Goal: Information Seeking & Learning: Learn about a topic

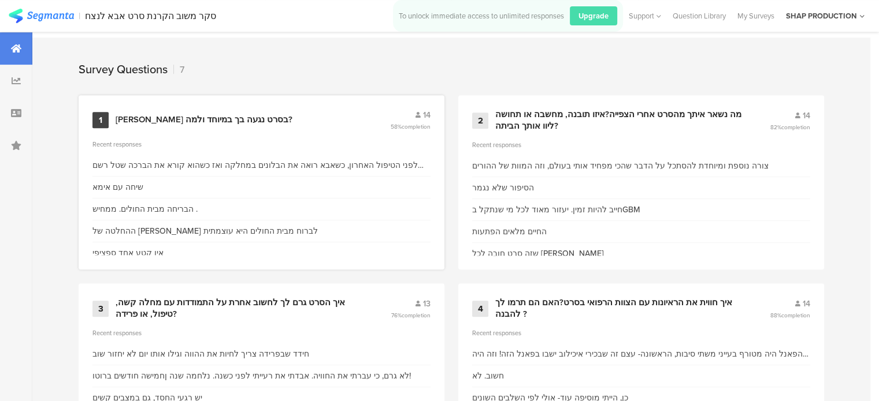
scroll to position [520, 0]
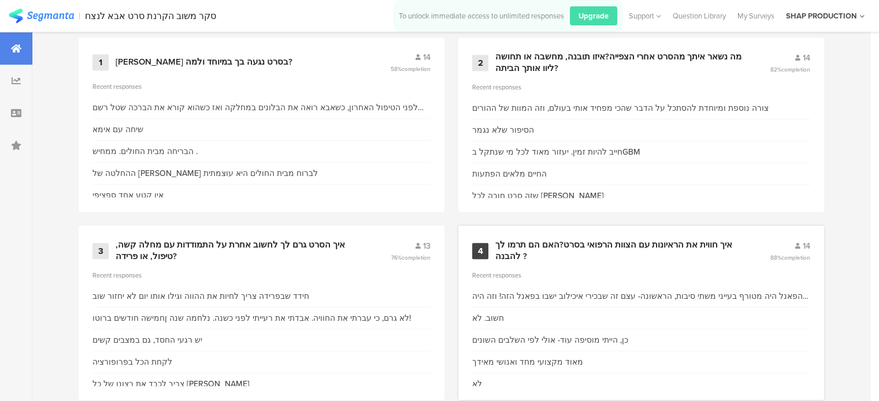
click at [588, 295] on div "הפאנל היה מטורף בעייני משתי סיבות, הראשונה- עצם זה שבכירי איכילוב ישבו בפאנל הז…" at bounding box center [641, 297] width 338 height 12
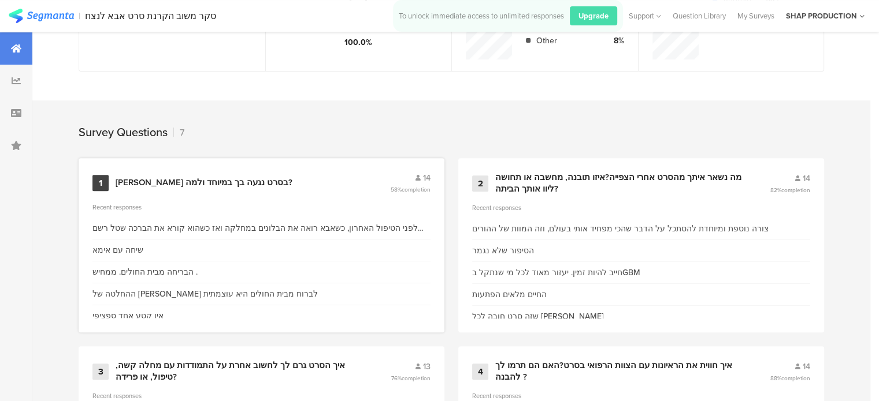
scroll to position [397, 0]
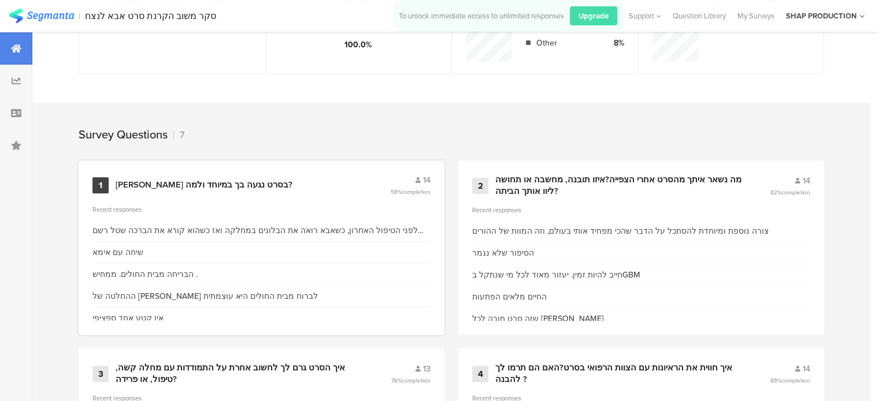
click at [338, 197] on div "1 איזו סצנה בסרט נגעה בך במיוחד ולמה? 14 58% completion Recent responses לפני ה…" at bounding box center [262, 248] width 366 height 174
click at [198, 189] on div "1 איזו סצנה בסרט נגעה בך במיוחד ולמה? 14 58% completion" at bounding box center [261, 185] width 338 height 22
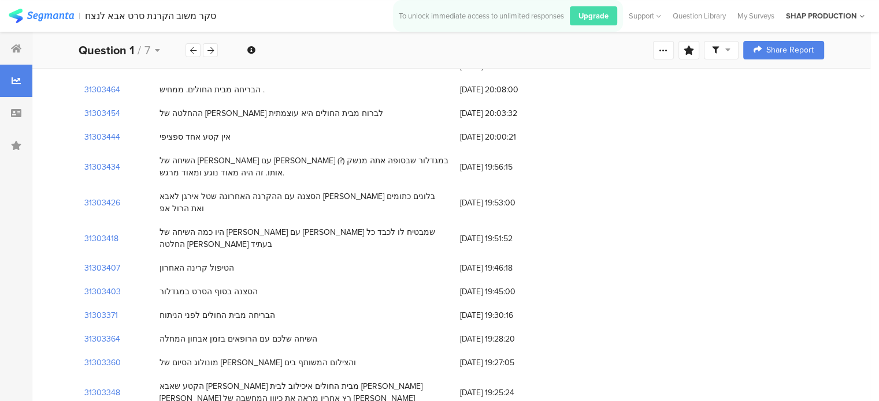
scroll to position [185, 0]
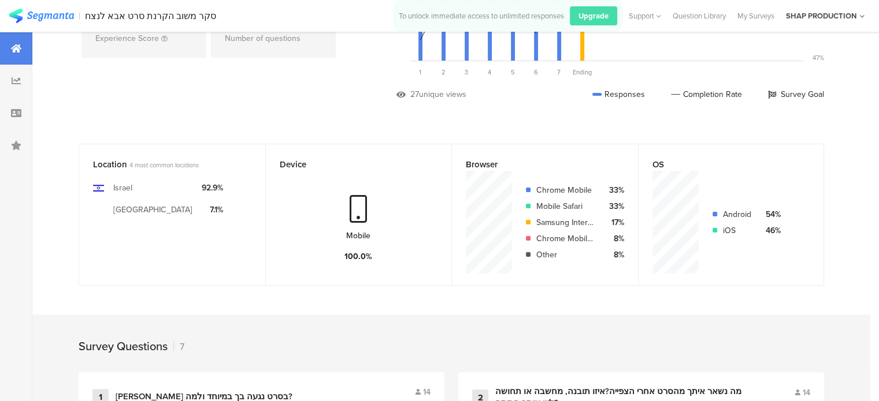
scroll to position [397, 0]
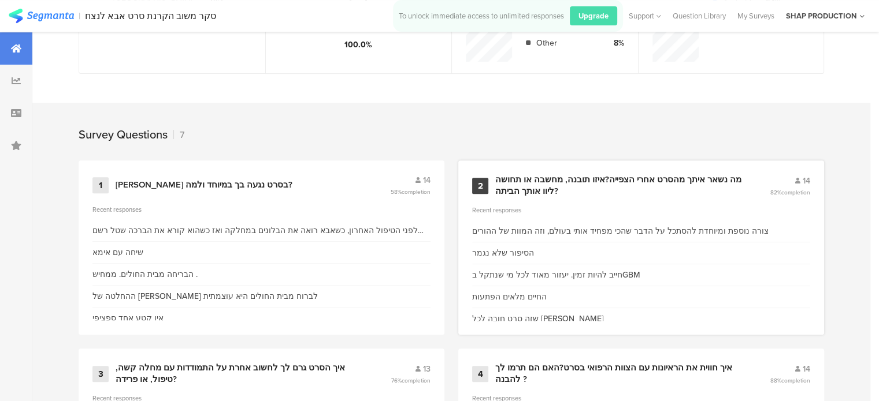
click at [598, 177] on div "מה נשאר איתך מהסרט אחרי הצפייה?איזו תובנה, מחשבה או תחושה ליוו אותך הביתה?" at bounding box center [618, 185] width 247 height 23
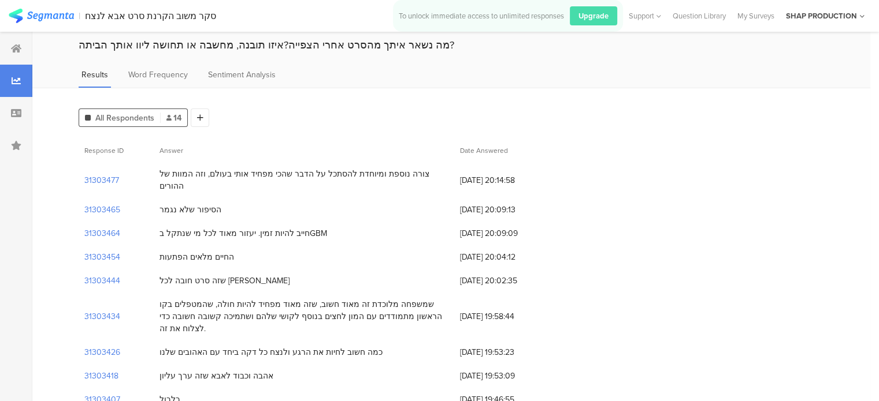
scroll to position [58, 0]
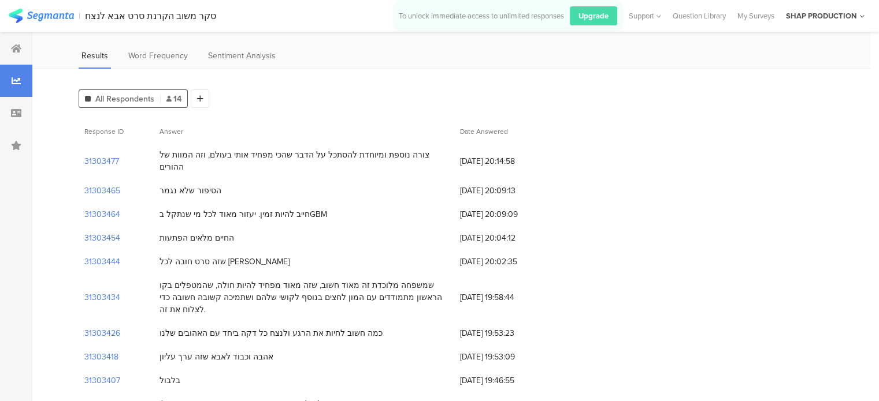
click at [248, 151] on div "צורה נוספת ומיוחדת להסתכל על הדבר שהכי מפחיד אותי בעולם, וזה המוות של ההורים" at bounding box center [303, 161] width 289 height 24
click at [195, 185] on div "הסיפור שלא נגמר" at bounding box center [190, 191] width 62 height 12
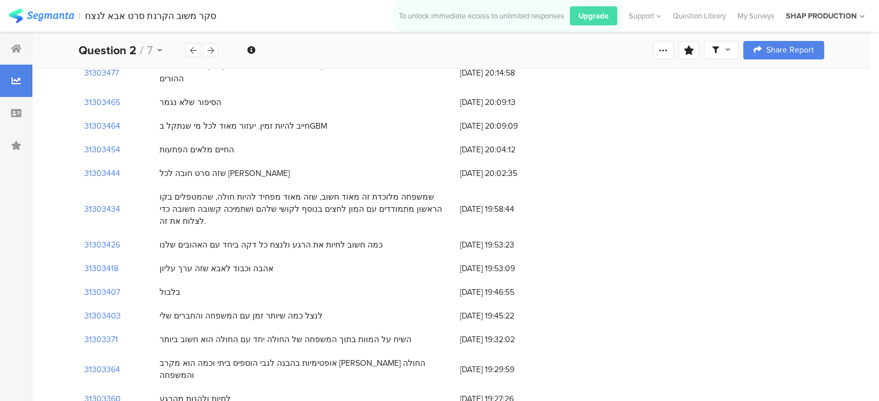
scroll to position [161, 0]
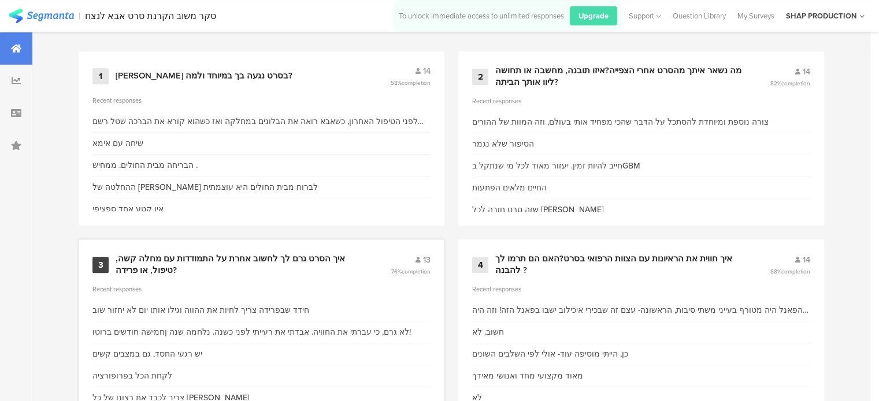
scroll to position [512, 0]
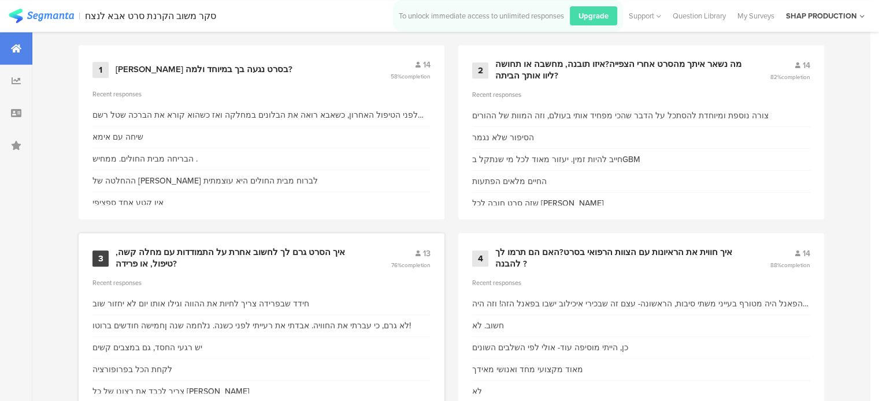
click at [247, 262] on div "איך הסרט גרם לך לחשוב אחרת על התמודדות עם מחלה קשה, טיפול, או פרידה?" at bounding box center [239, 258] width 247 height 23
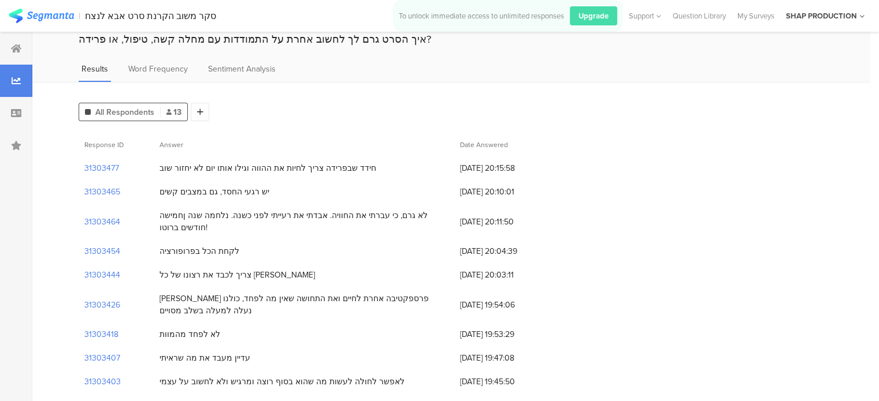
scroll to position [58, 0]
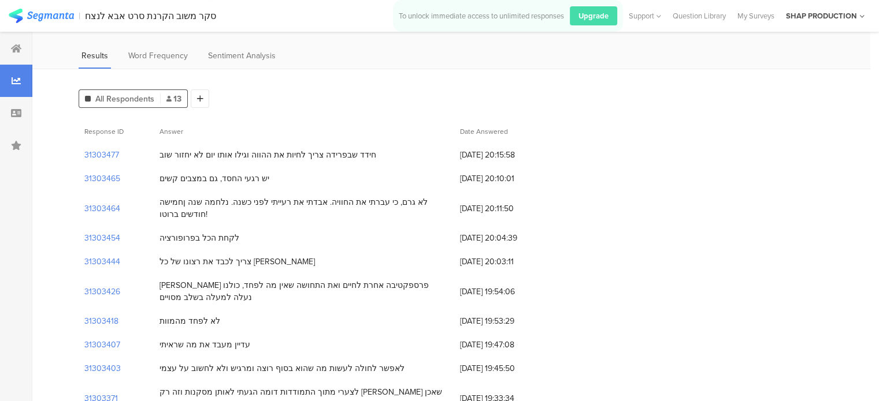
click at [198, 201] on div "לא גרם, כי עברתי את החוויה. אבדתי את רעייתי לפני כשנה. נלחמה שנה ןחמישה חודשים …" at bounding box center [303, 208] width 289 height 24
click at [179, 237] on div "לקחת הכל בפרופורציה" at bounding box center [199, 238] width 80 height 12
click at [233, 260] on div "צריך לכבד את רצונו של כל אדם" at bounding box center [236, 262] width 155 height 12
click at [243, 281] on div "נתן לי פרספקטיבה אחרת לחיים ואת התחושה שאין מה לפחד, כולנו נעלה למעלה בשלב מסוי…" at bounding box center [303, 292] width 289 height 24
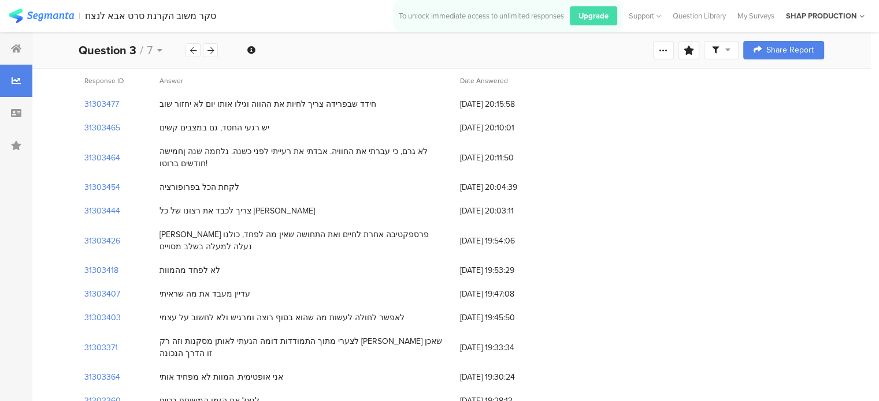
scroll to position [150, 0]
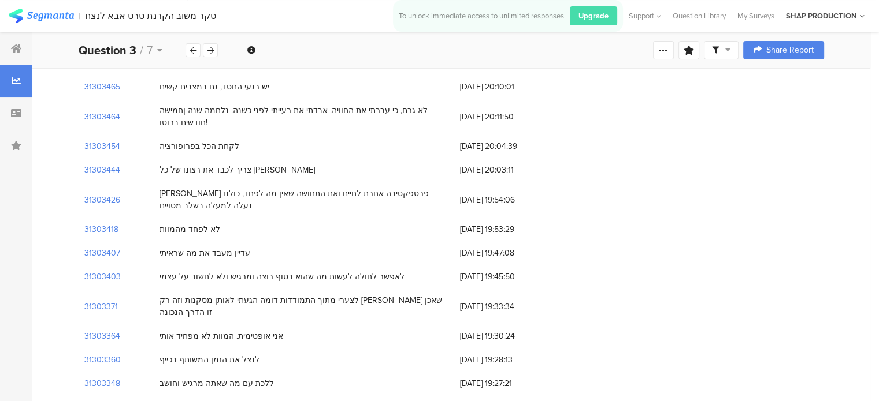
click at [174, 225] on div "לא לפחד מהמוות" at bounding box center [189, 230] width 61 height 12
click at [191, 252] on div "עדיין מעבד את מה שראיתי" at bounding box center [204, 253] width 91 height 12
click at [230, 269] on div "לאפשר לחולה לעשות מה שהוא בסוף רוצה ומרגיש ולא לחשוב על עצמי" at bounding box center [304, 277] width 300 height 24
click at [324, 301] on div "לצערי מתוך התמודדות דומה הגעתי לאותן מסקנות וזה רק חידד לי שאכן זו הדרך הנכונה" at bounding box center [303, 307] width 289 height 24
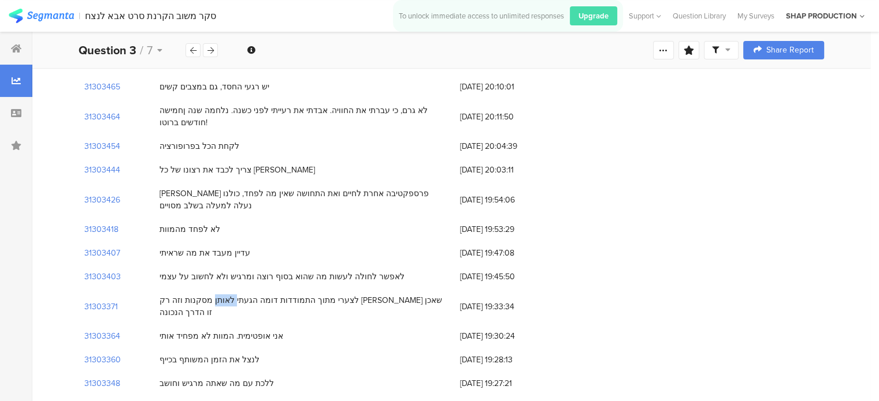
click at [324, 301] on div "לצערי מתוך התמודדות דומה הגעתי לאותן מסקנות וזה רק חידד לי שאכן זו הדרך הנכונה" at bounding box center [303, 307] width 289 height 24
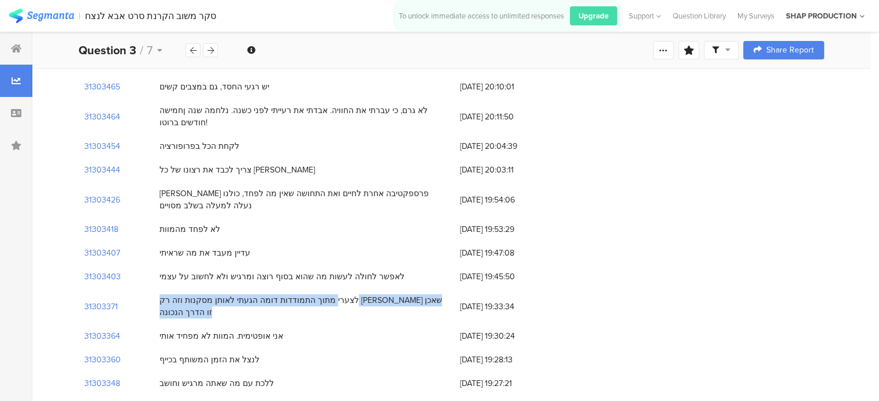
click at [324, 301] on div "לצערי מתוך התמודדות דומה הגעתי לאותן מסקנות וזה רק חידד לי שאכן זו הדרך הנכונה" at bounding box center [303, 307] width 289 height 24
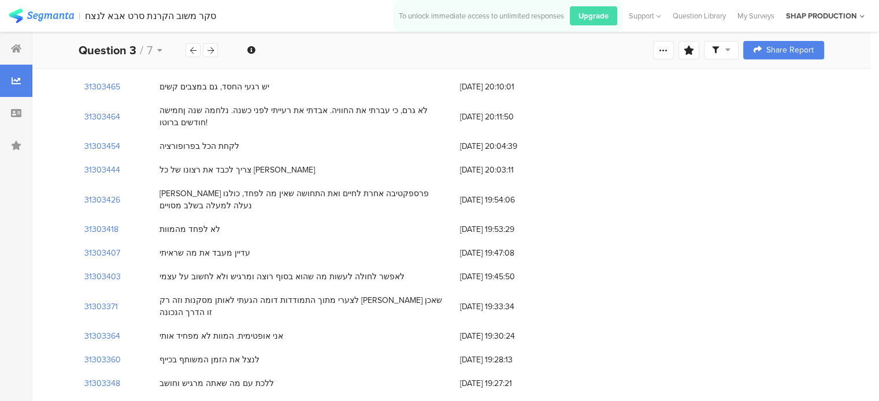
click at [261, 330] on div "אני אופטימית. המוות לא מפחיד אותי" at bounding box center [221, 336] width 124 height 12
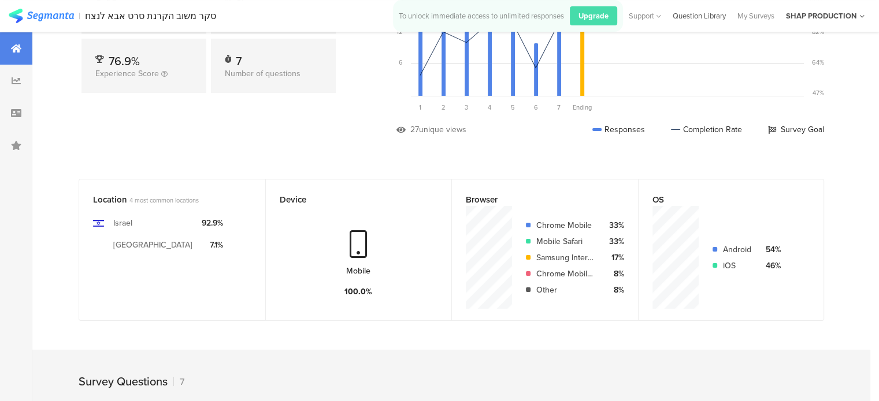
scroll to position [512, 0]
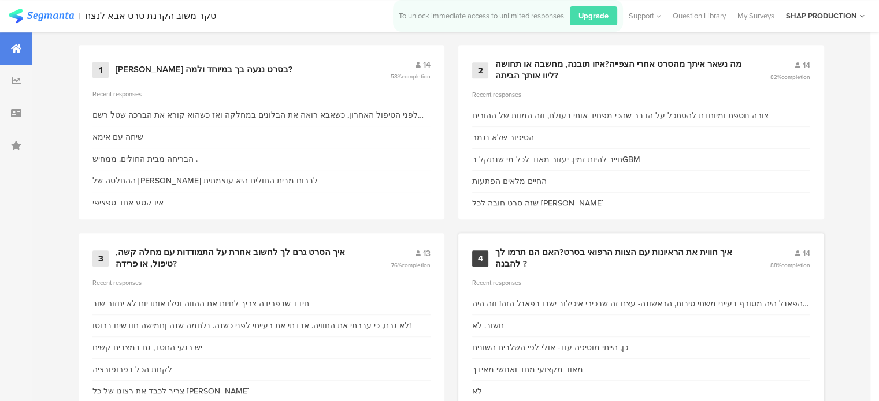
click at [587, 260] on div "איך חווית את הראיונות עם הצוות הרפואי בסרט?האם הם תרמו לך להבנה ?" at bounding box center [618, 258] width 247 height 23
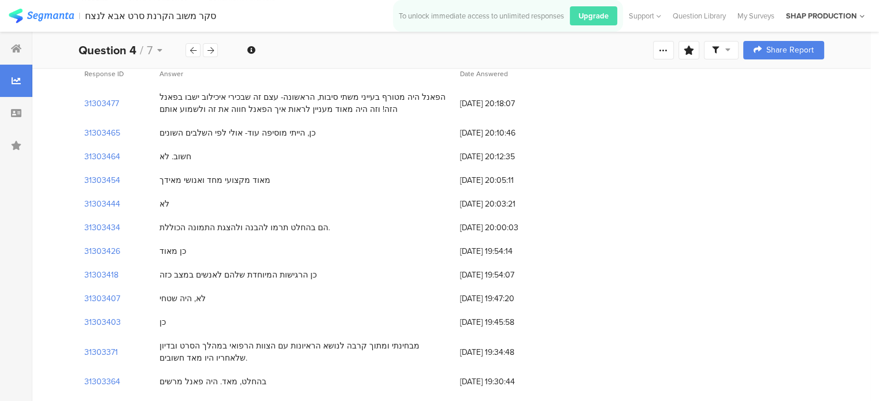
scroll to position [173, 0]
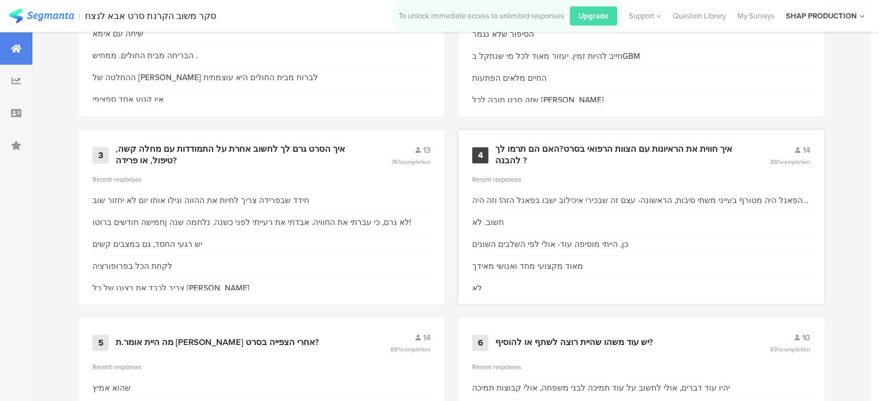
scroll to position [686, 0]
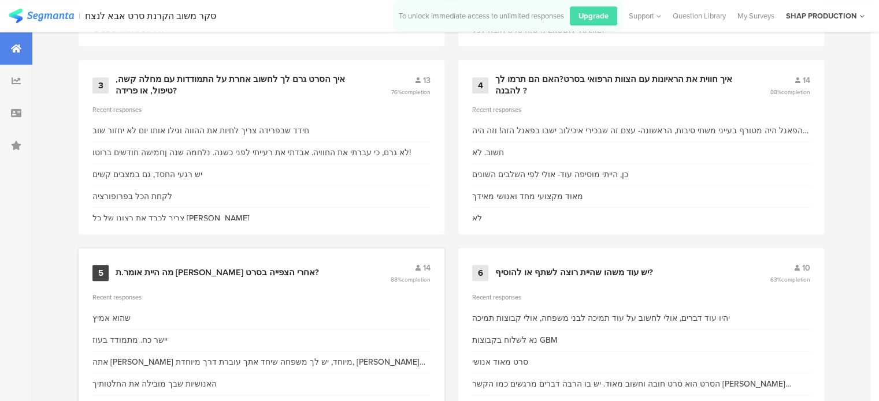
click at [286, 280] on div "5 מה היית אומר.ת למשה אחרי הצפייה בסרט? 14 88% completion" at bounding box center [261, 273] width 338 height 22
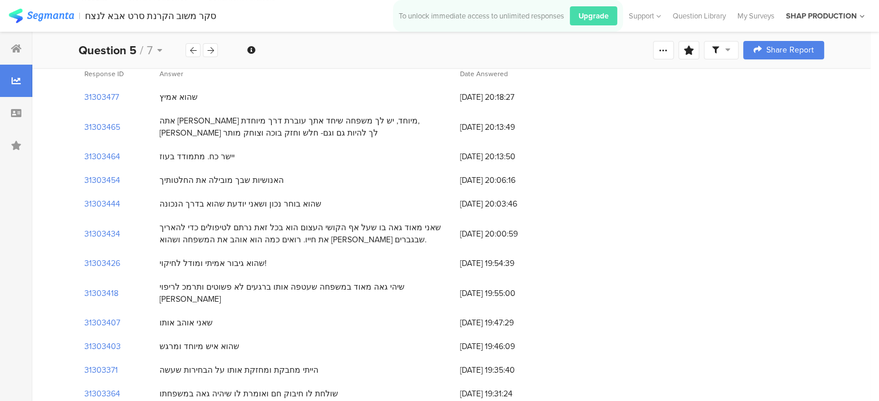
scroll to position [173, 0]
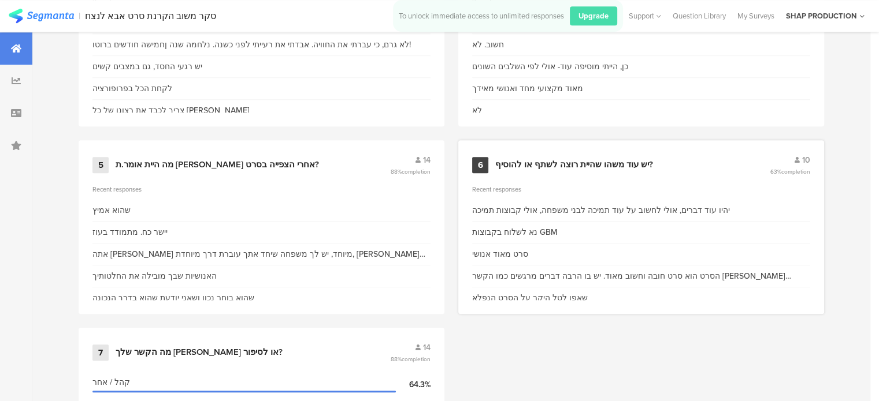
scroll to position [801, 0]
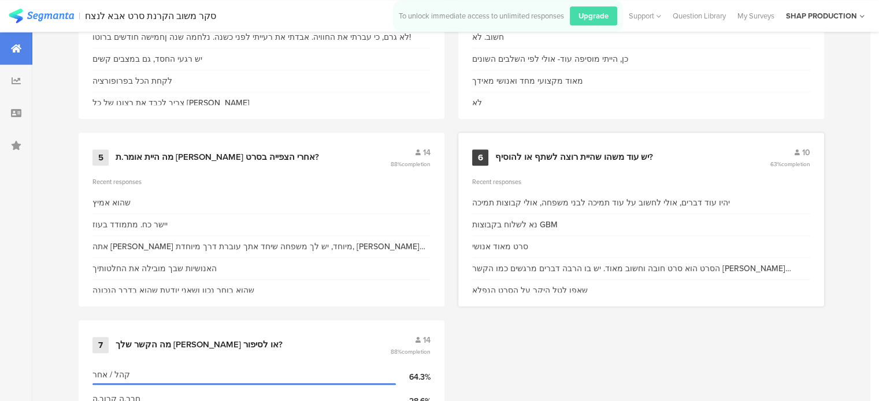
click at [571, 163] on div "6 יש עוד משהו שהיית רוצה לשתף או להוסיף? 10 63% completion" at bounding box center [641, 158] width 338 height 22
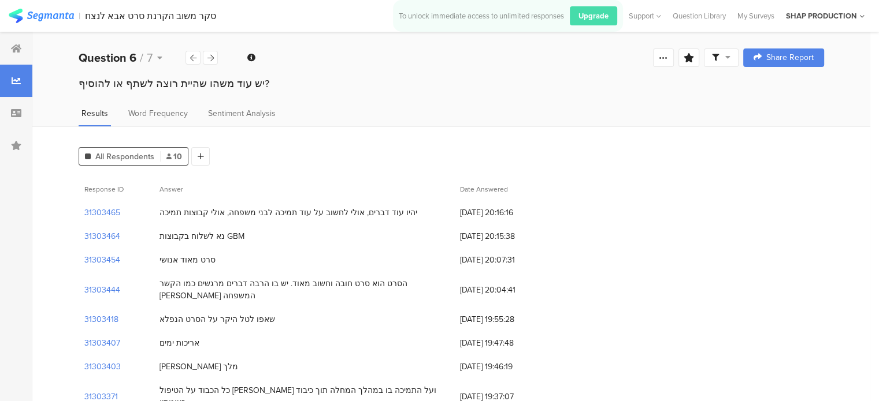
click at [197, 262] on div "סרט מאוד אנושי" at bounding box center [187, 260] width 56 height 12
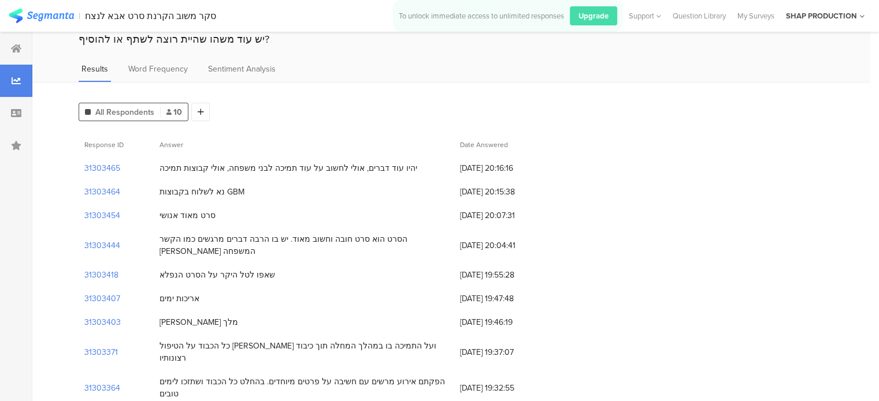
scroll to position [55, 0]
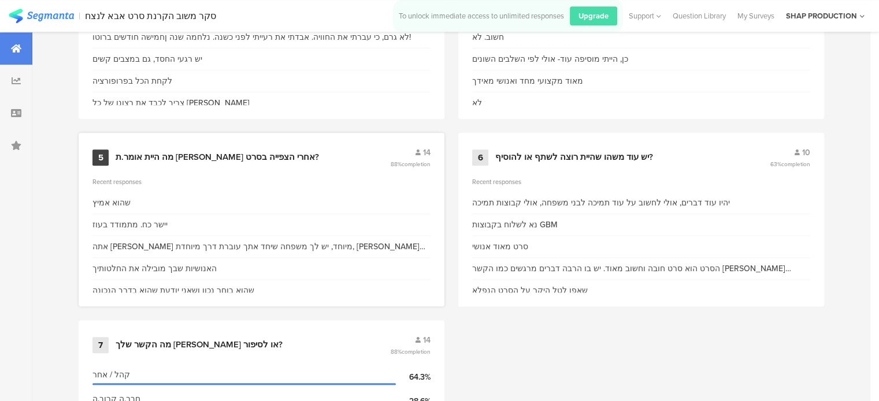
scroll to position [917, 0]
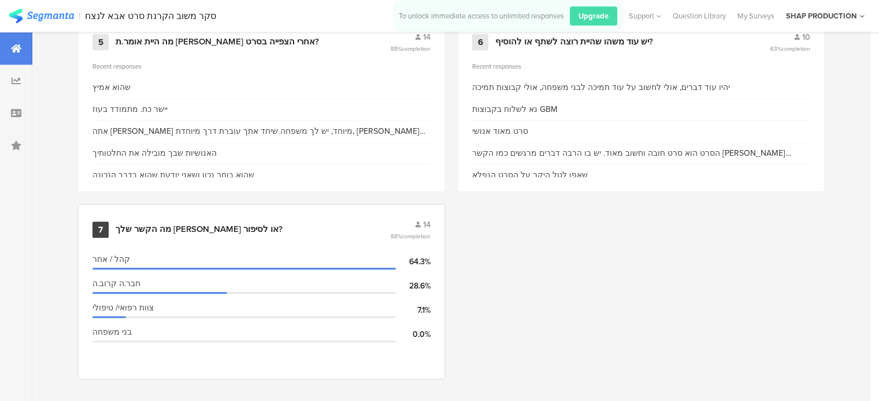
click at [178, 224] on div "מה הקשר שלך [PERSON_NAME] או לסיפור?" at bounding box center [199, 230] width 167 height 12
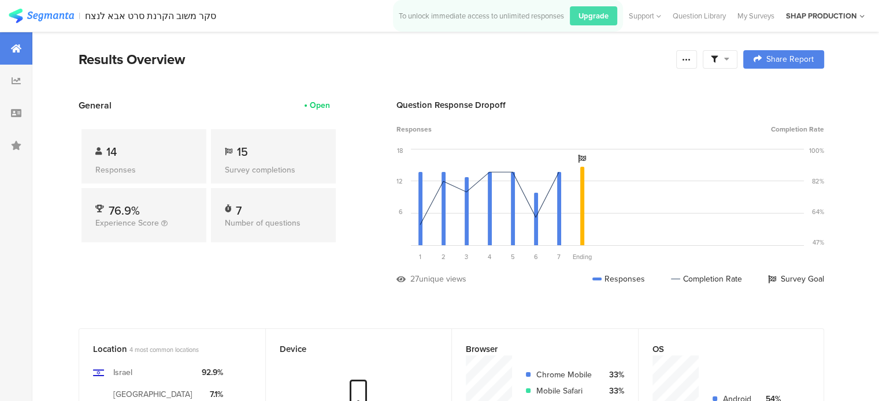
scroll to position [10, 0]
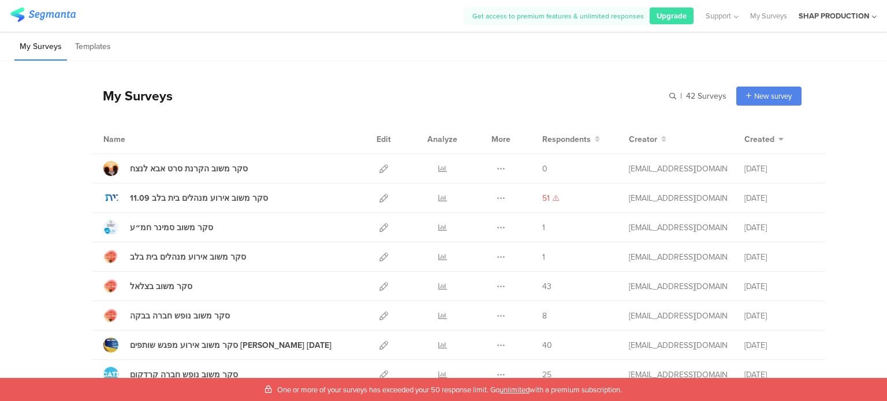
click at [484, 92] on div "My Surveys | 42 Surveys New survey Start from scratch Choose from templates" at bounding box center [446, 96] width 710 height 46
click at [440, 167] on icon at bounding box center [442, 169] width 9 height 9
